Goal: Task Accomplishment & Management: Complete application form

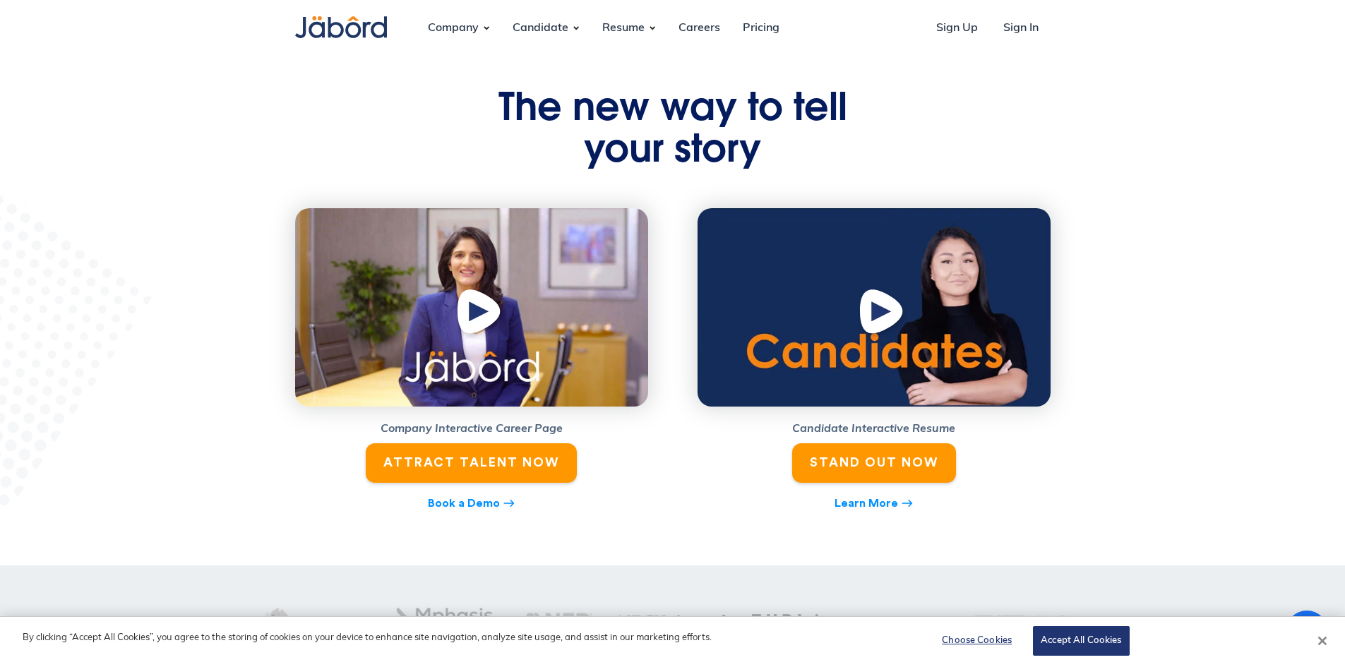
click at [1324, 637] on button "Close" at bounding box center [1322, 640] width 31 height 31
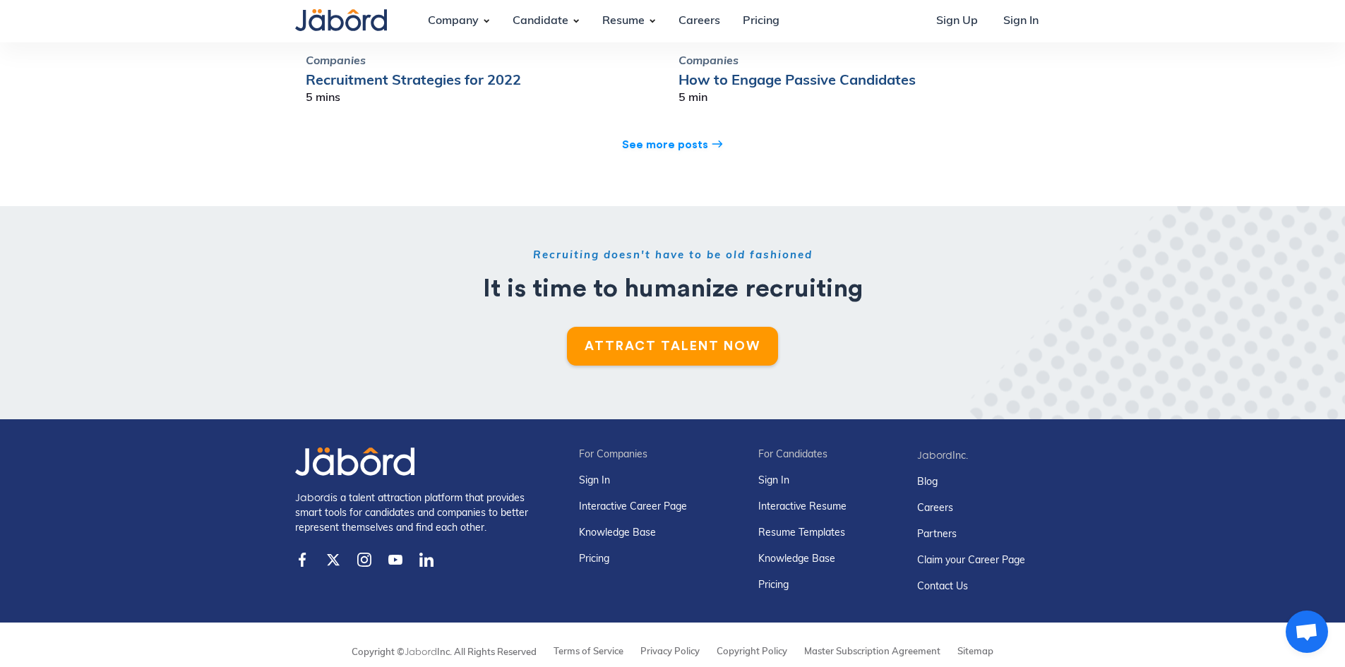
scroll to position [3387, 0]
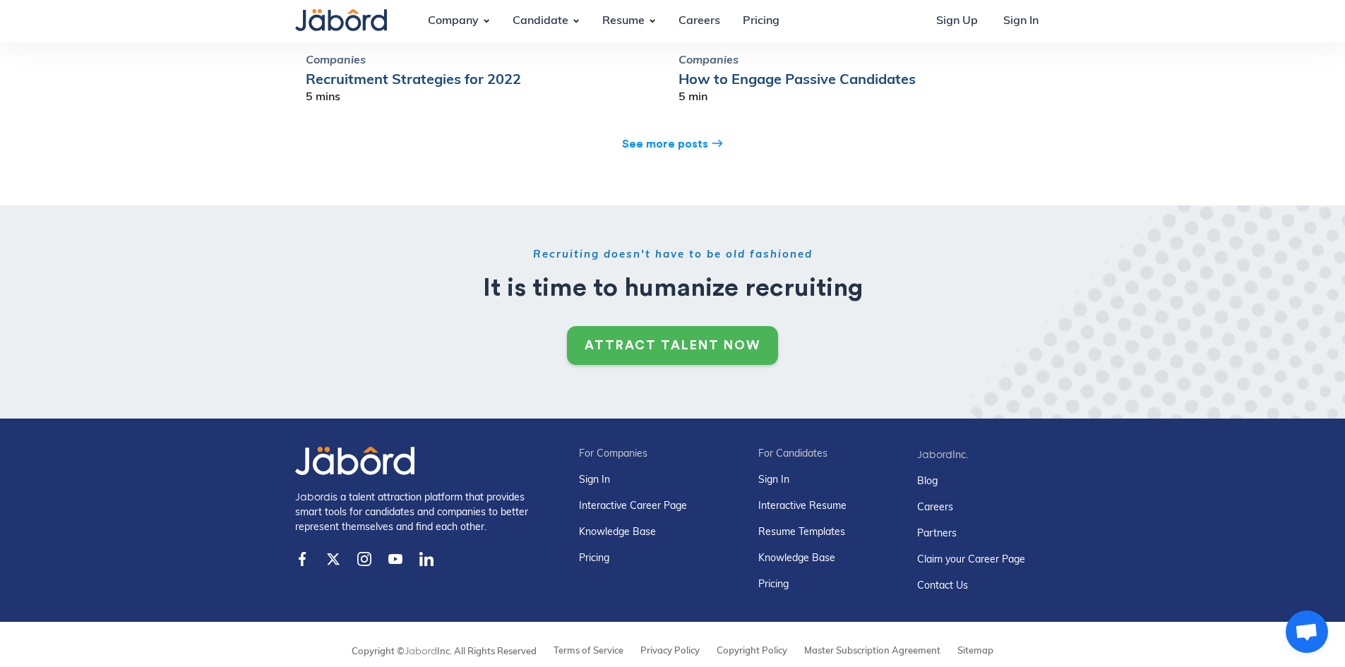
click at [652, 337] on div "ATTRACT TALENT NOW" at bounding box center [673, 345] width 176 height 16
drag, startPoint x: 486, startPoint y: 510, endPoint x: 296, endPoint y: 482, distance: 192.7
click at [296, 489] on div "Jabord is a talent attraction platform that provides smart tools for candidates…" at bounding box center [419, 512] width 248 height 46
copy div "Jabord is a talent attraction platform that provides smart tools for candidates…"
